Goal: Book appointment/travel/reservation

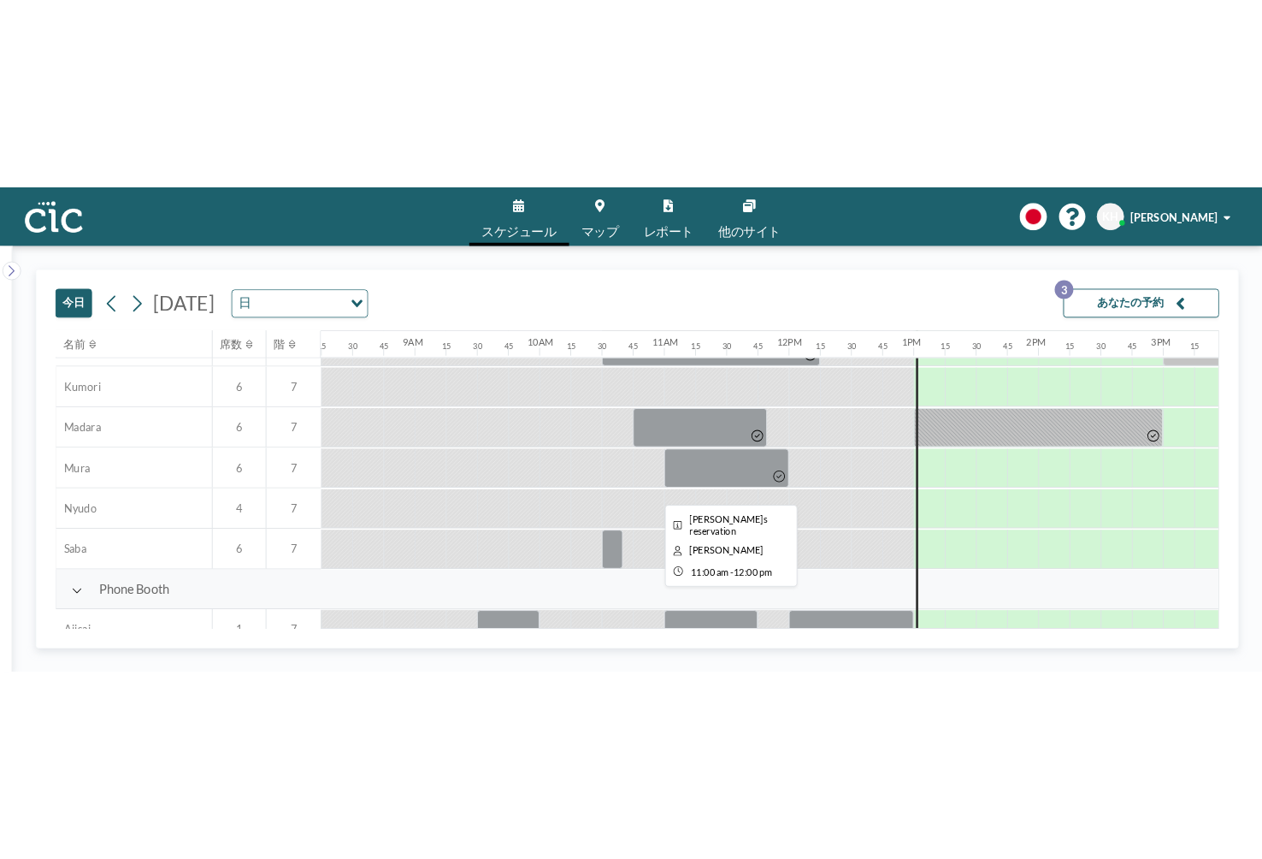
scroll to position [259, 1129]
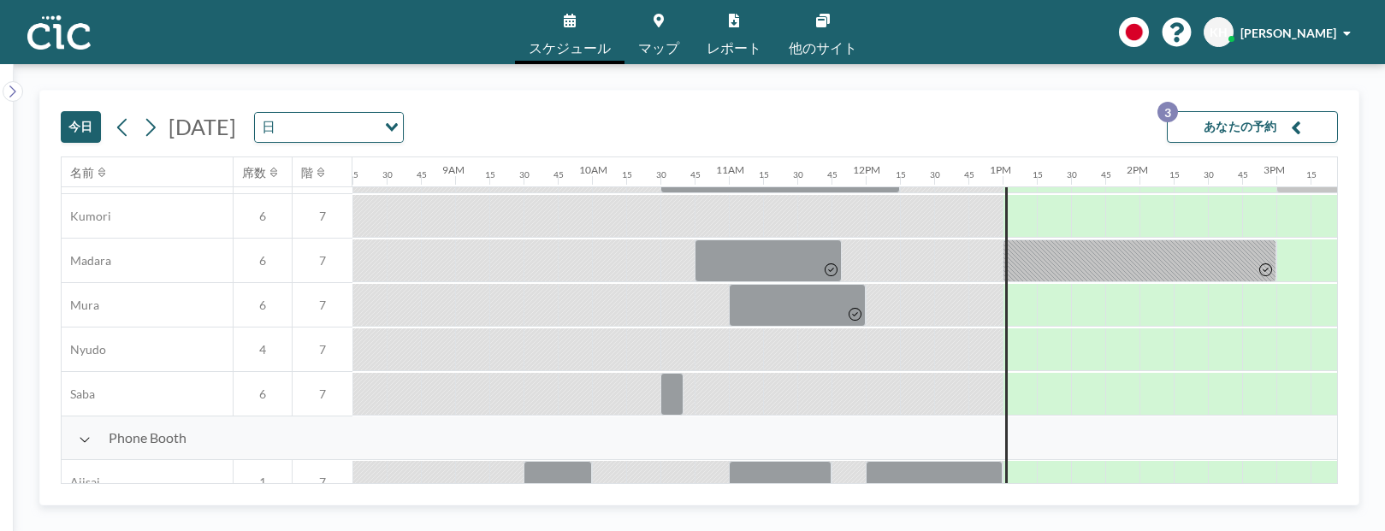
drag, startPoint x: 1370, startPoint y: 515, endPoint x: 1350, endPoint y: 856, distance: 341.9
click at [1350, 530] on html "スケジュール マップ レポート 他のサイト English Polski 日本語 Española KH [PERSON_NAME] [DATE] [DATE…" at bounding box center [692, 265] width 1385 height 531
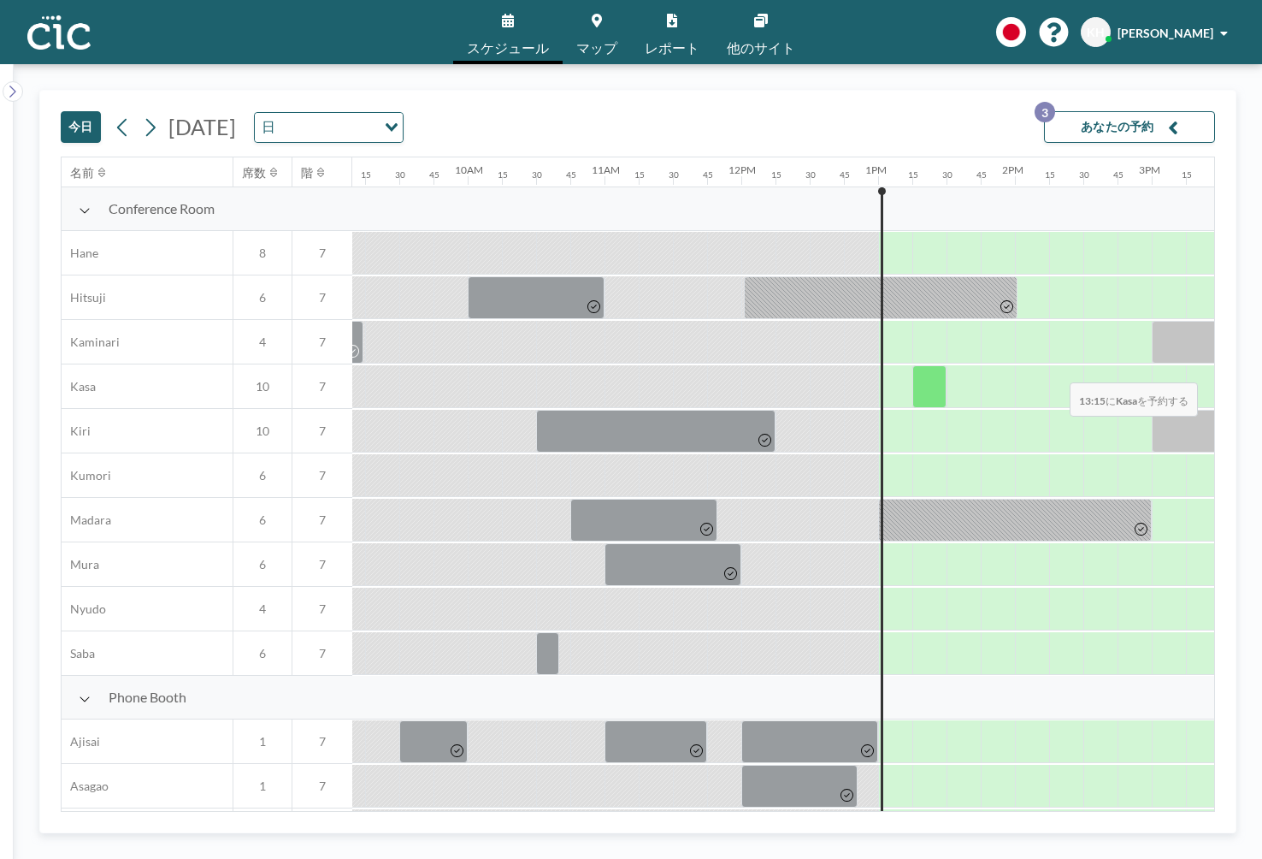
scroll to position [0, 1274]
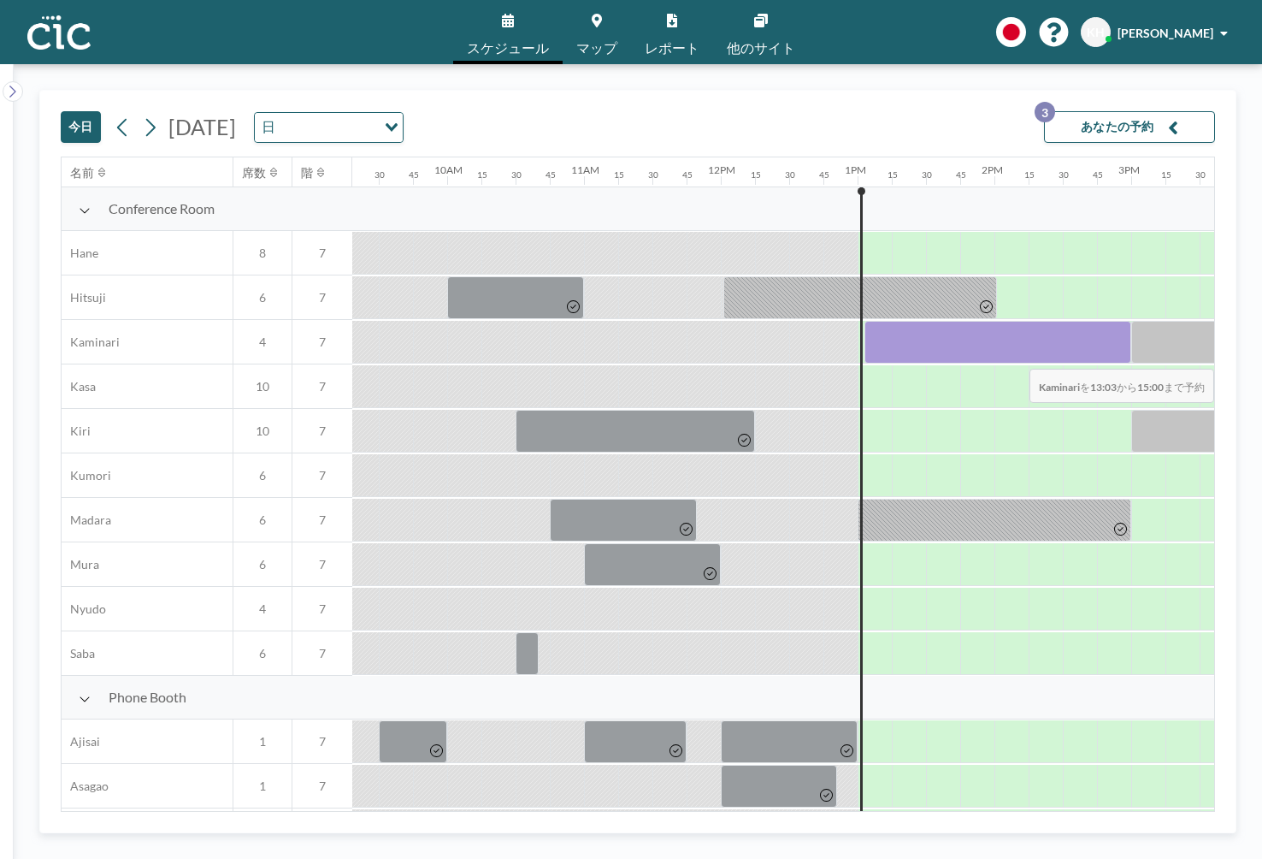
drag, startPoint x: 874, startPoint y: 345, endPoint x: 1106, endPoint y: 358, distance: 232.1
click at [1106, 358] on div at bounding box center [998, 342] width 267 height 43
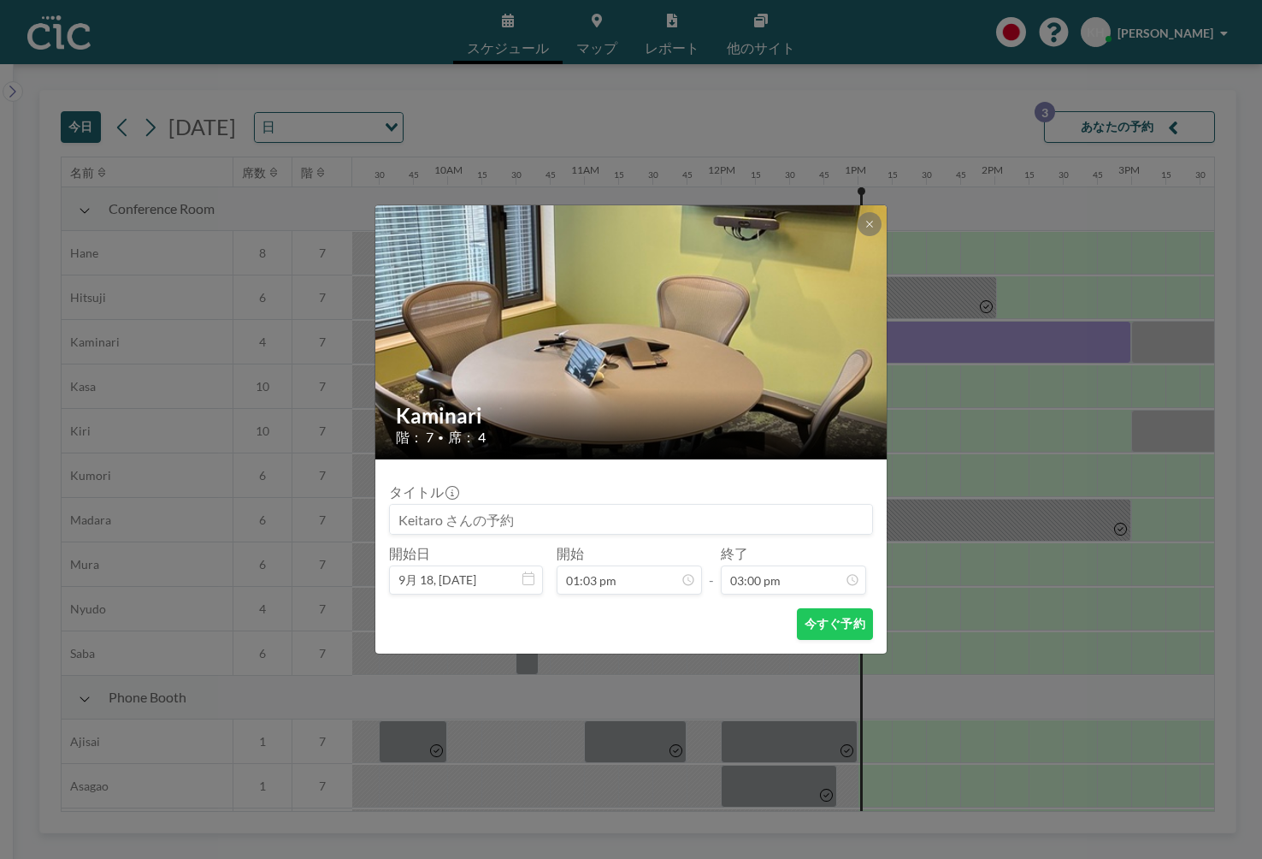
click at [642, 524] on input at bounding box center [631, 519] width 482 height 29
click at [818, 530] on button "今すぐ予約" at bounding box center [835, 624] width 76 height 32
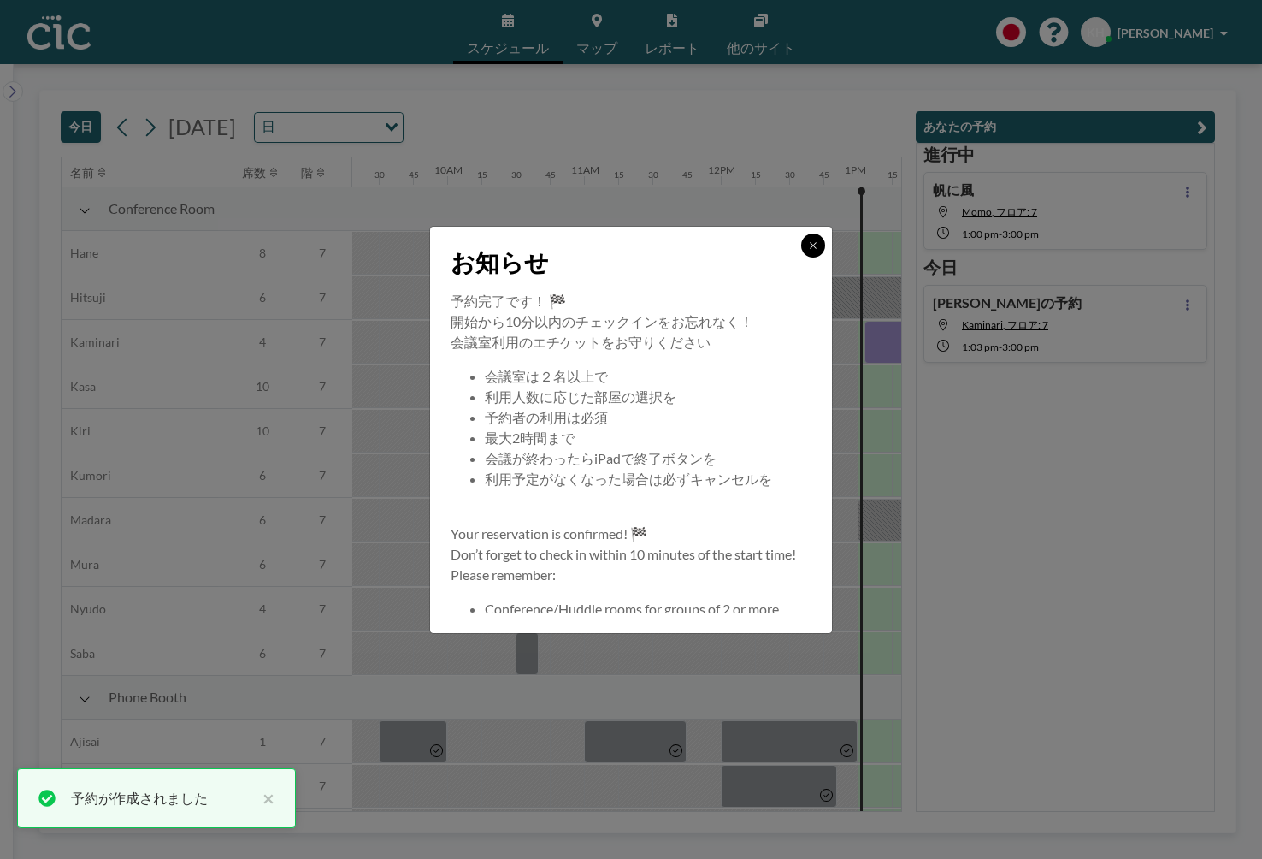
click at [818, 241] on icon at bounding box center [813, 245] width 10 height 10
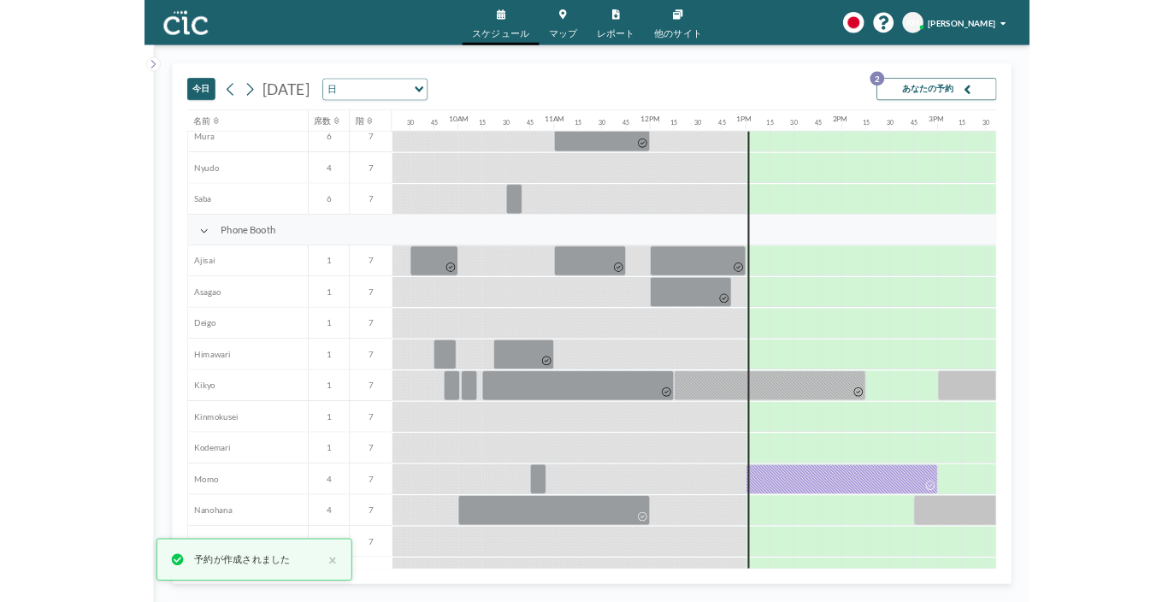
scroll to position [412, 1274]
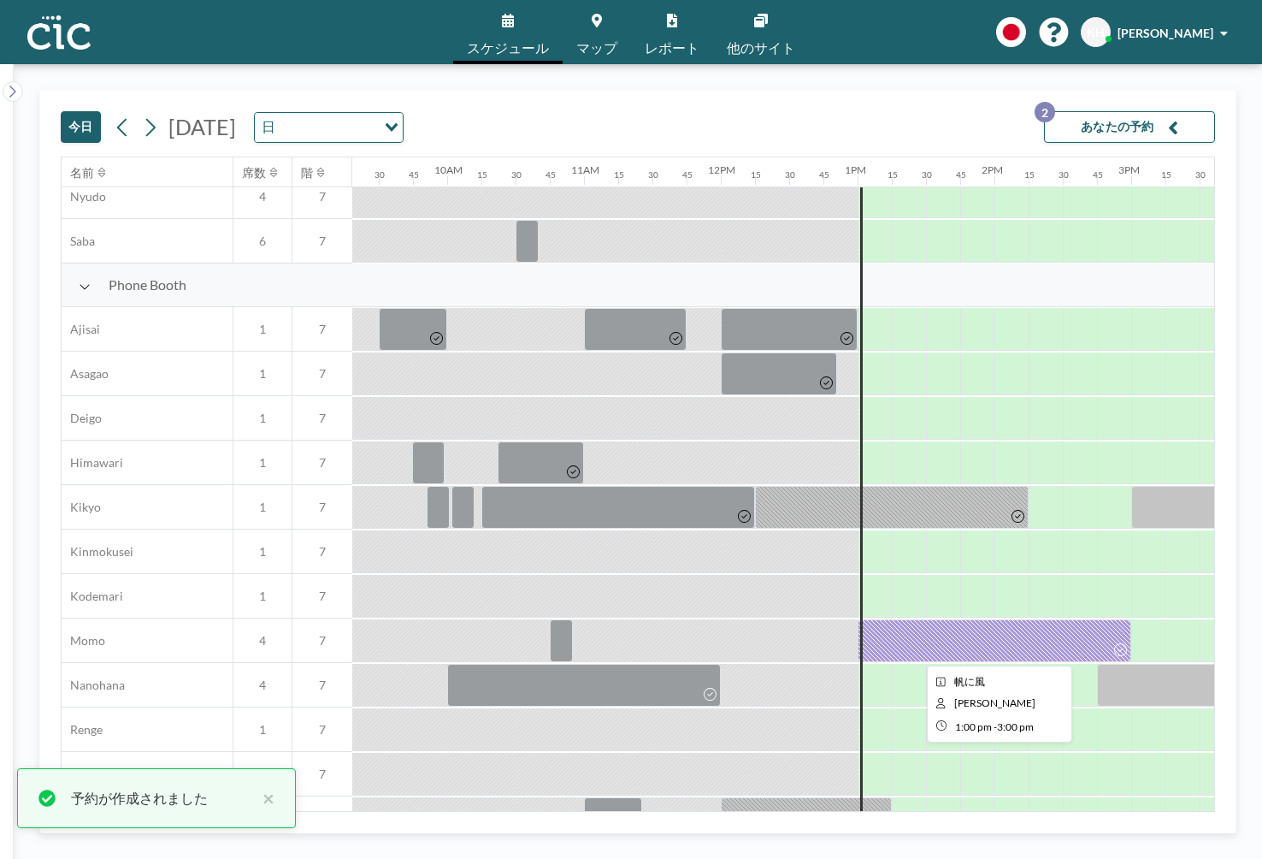
click at [996, 530] on div at bounding box center [995, 640] width 274 height 43
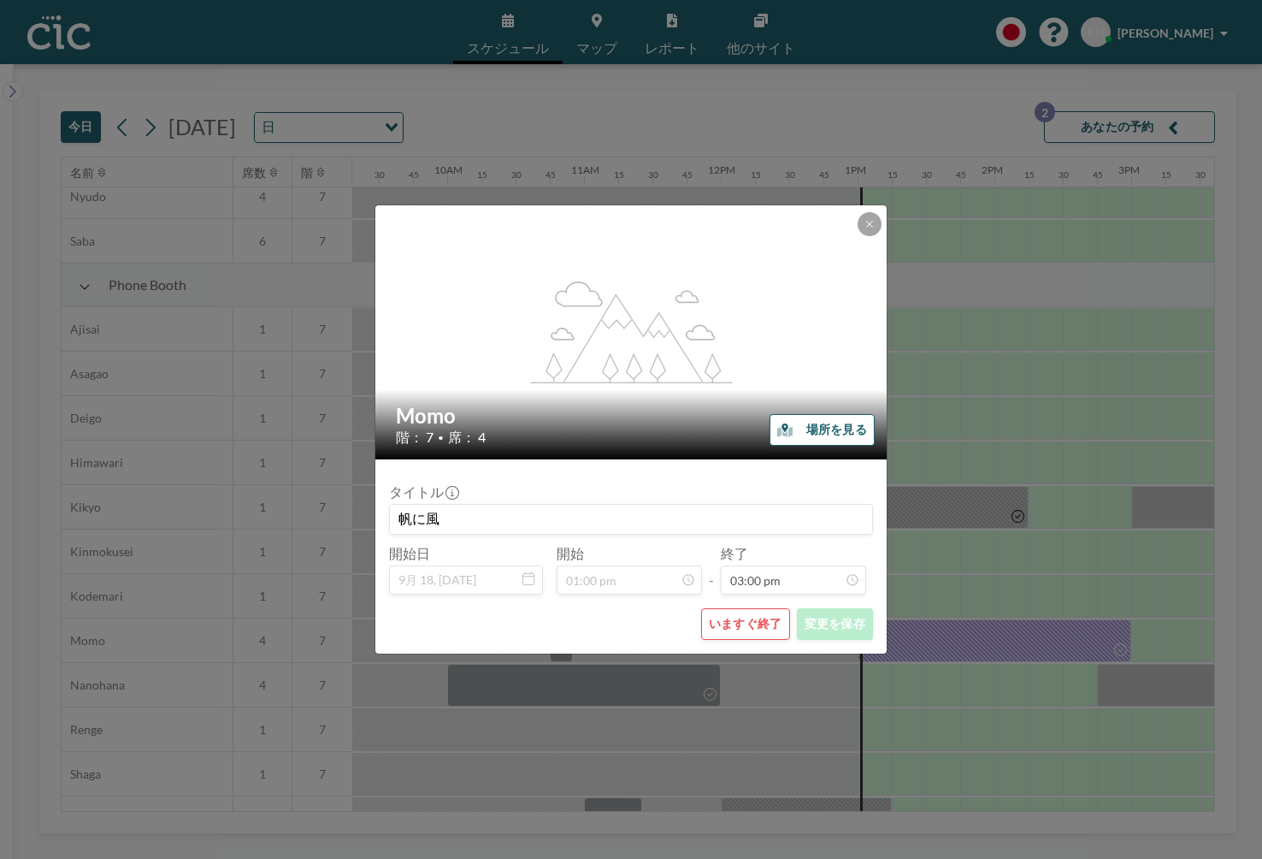
click at [764, 530] on button "いますぐ終了" at bounding box center [745, 624] width 89 height 32
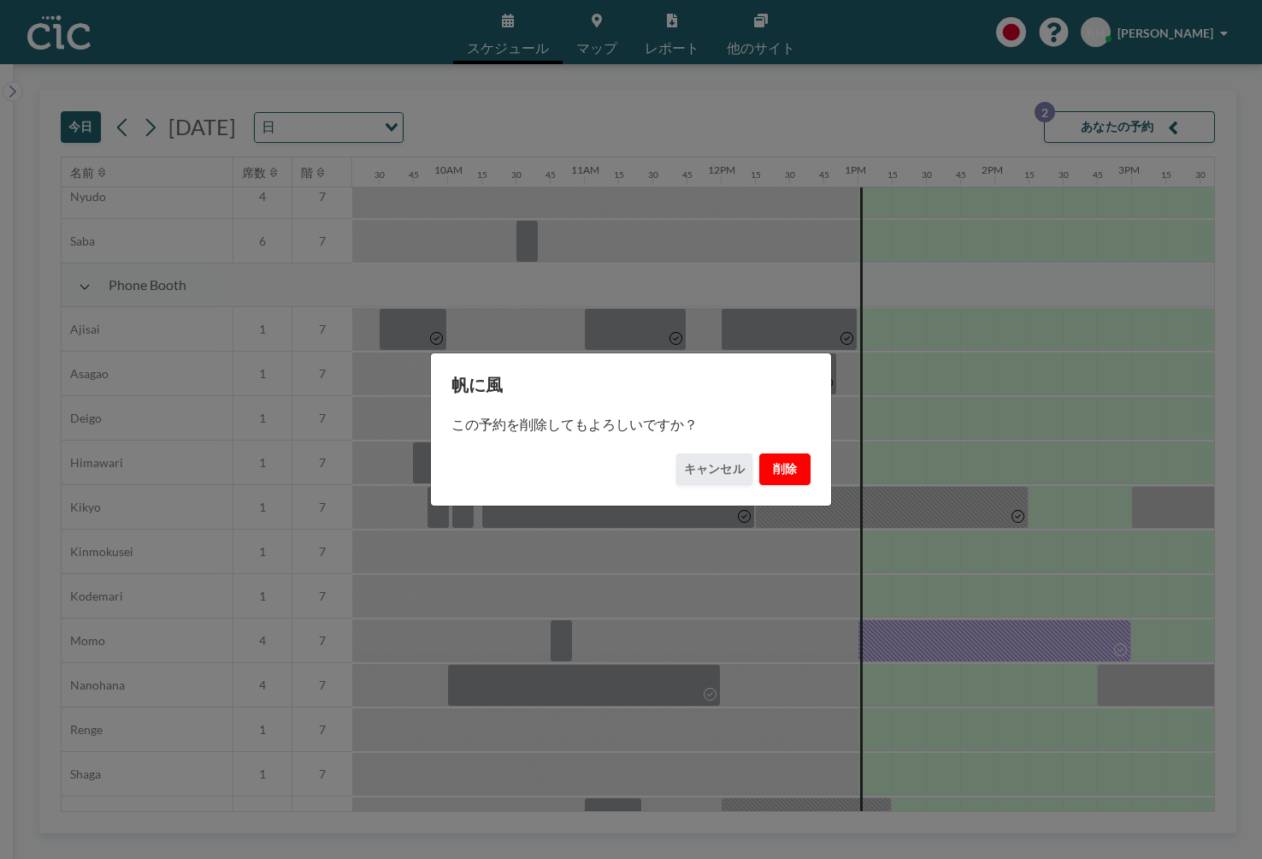
click at [789, 466] on button "削除" at bounding box center [785, 469] width 51 height 32
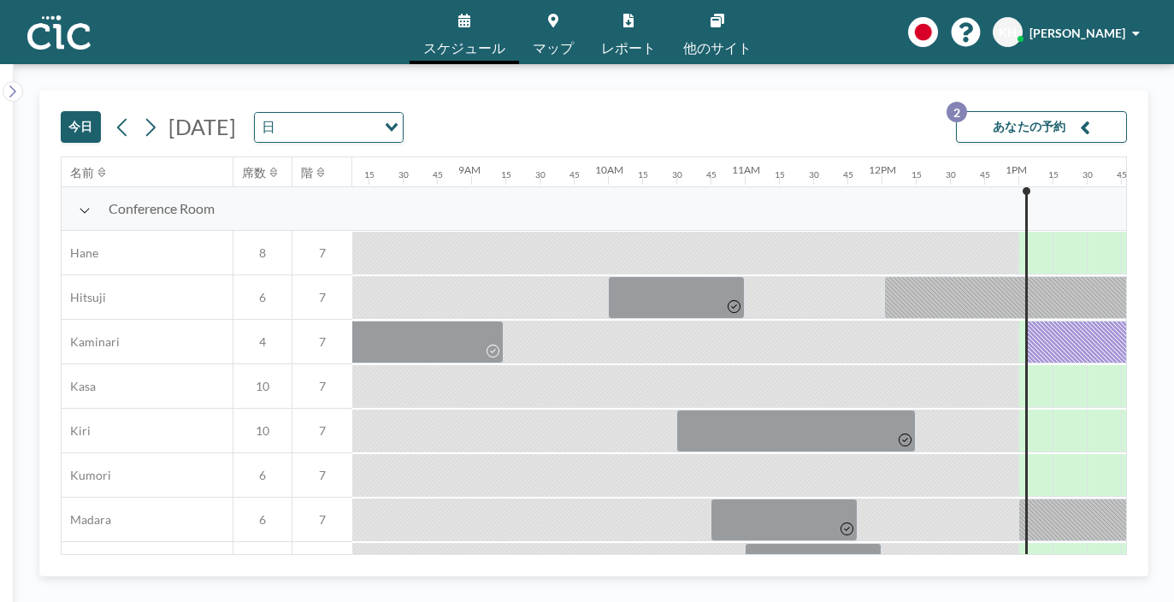
scroll to position [0, 1129]
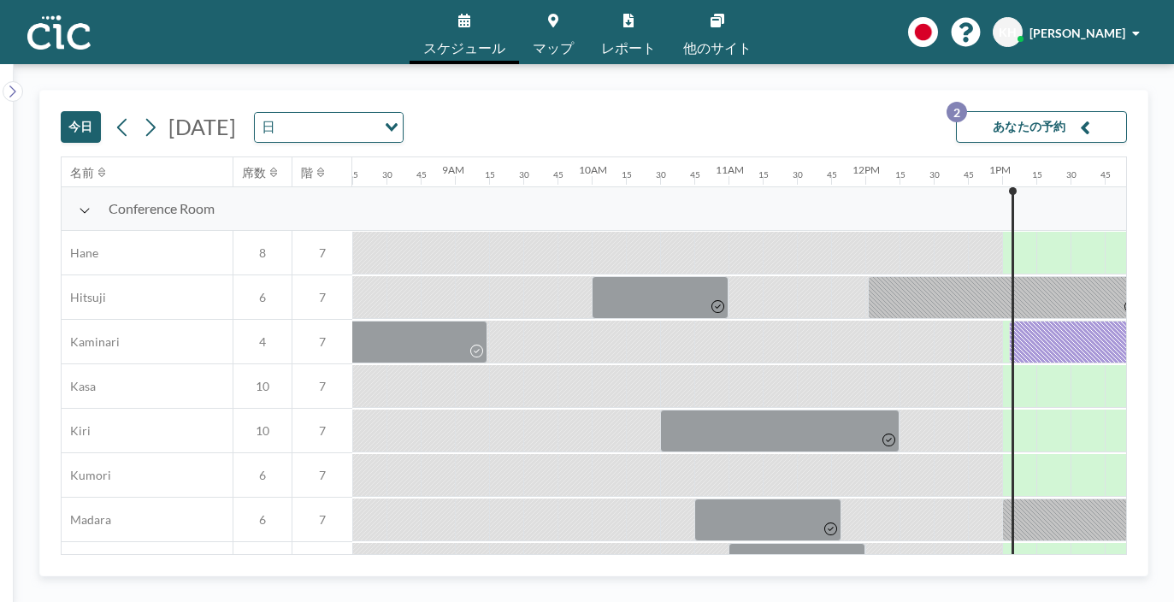
drag, startPoint x: 576, startPoint y: 173, endPoint x: 580, endPoint y: 53, distance: 119.8
click at [576, 165] on div "45" at bounding box center [575, 171] width 34 height 29
